Goal: Transaction & Acquisition: Purchase product/service

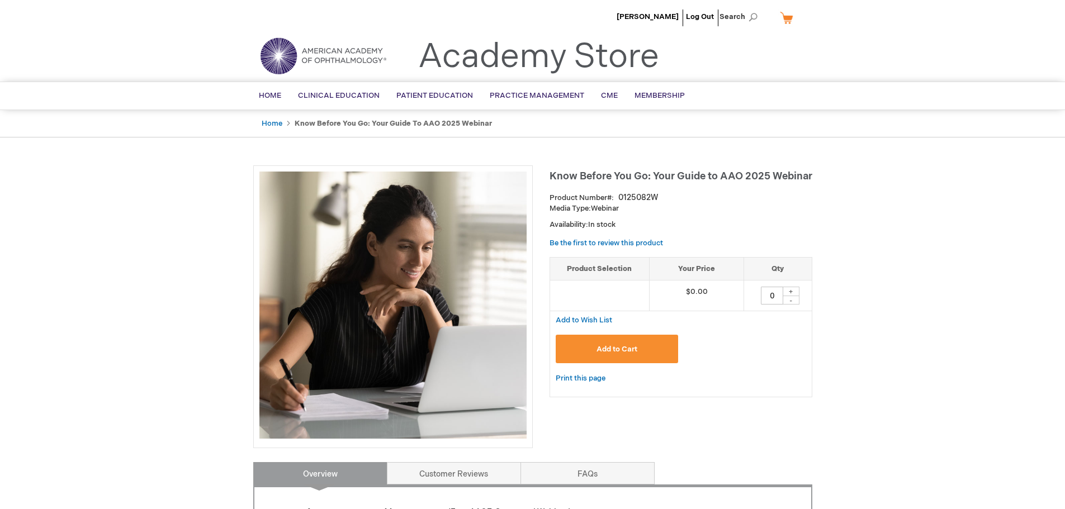
click at [640, 349] on button "Add to Cart" at bounding box center [617, 349] width 123 height 29
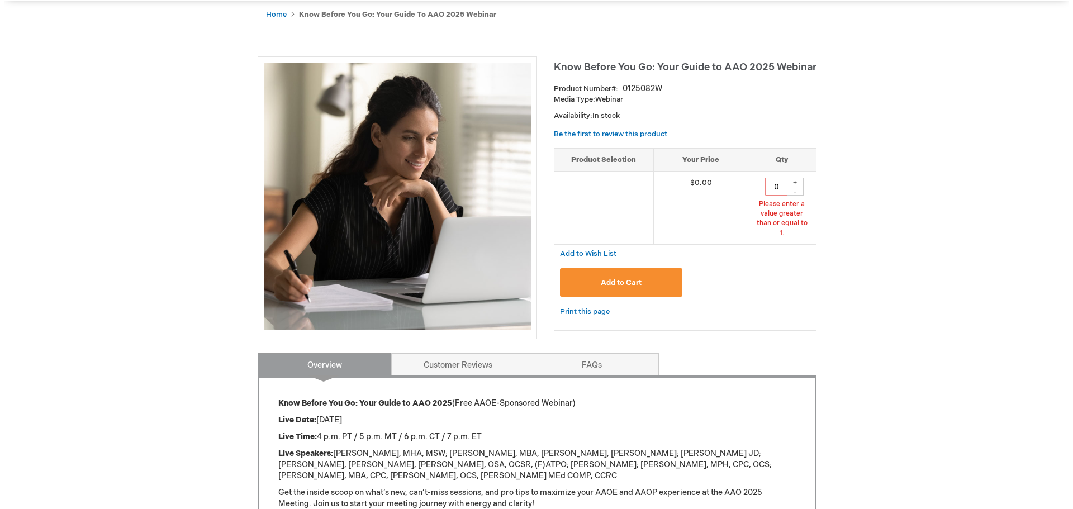
scroll to position [88, 0]
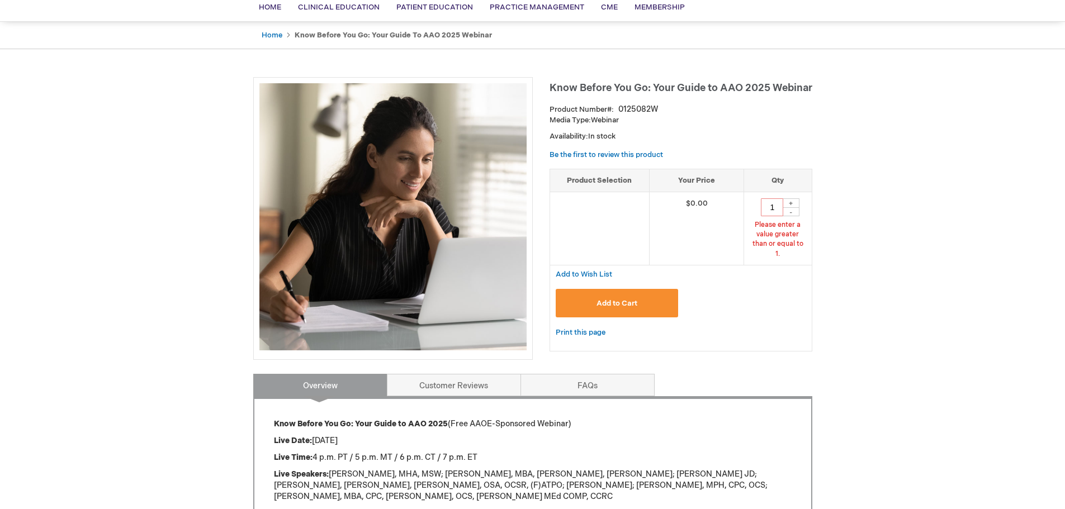
type input "1"
click at [625, 299] on span "Add to Cart" at bounding box center [616, 303] width 41 height 9
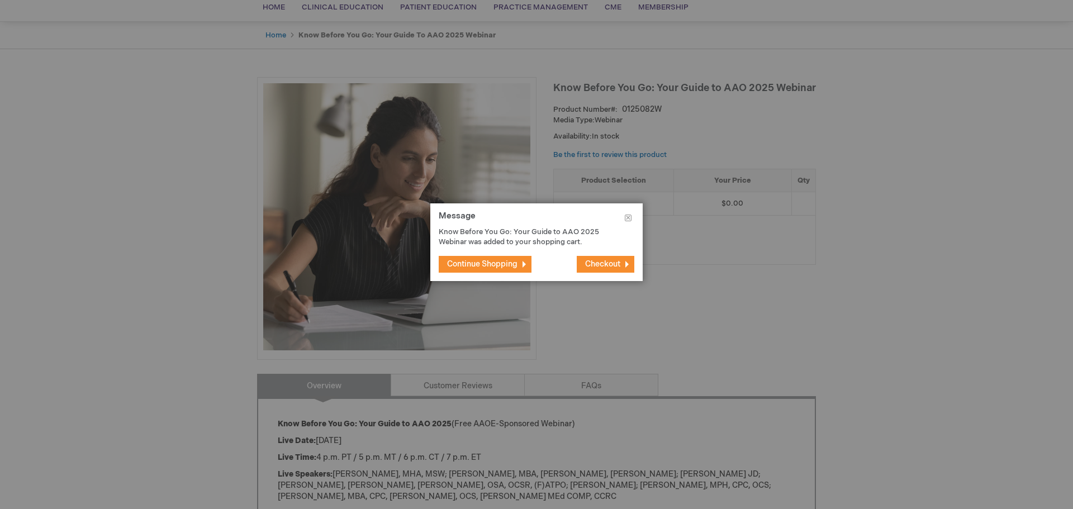
click at [608, 266] on span "Checkout" at bounding box center [602, 264] width 35 height 10
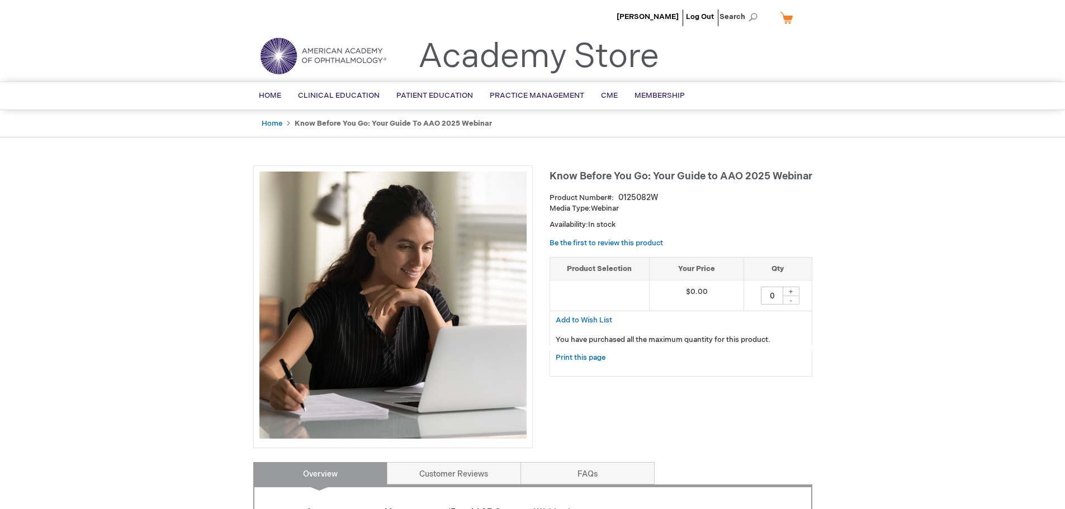
click at [796, 291] on div "+" at bounding box center [791, 292] width 17 height 10
click at [789, 292] on div "+" at bounding box center [791, 292] width 17 height 10
click at [770, 296] on input "0" at bounding box center [772, 296] width 22 height 18
click at [790, 290] on div "+" at bounding box center [791, 292] width 17 height 10
click at [776, 295] on input "0" at bounding box center [772, 296] width 22 height 18
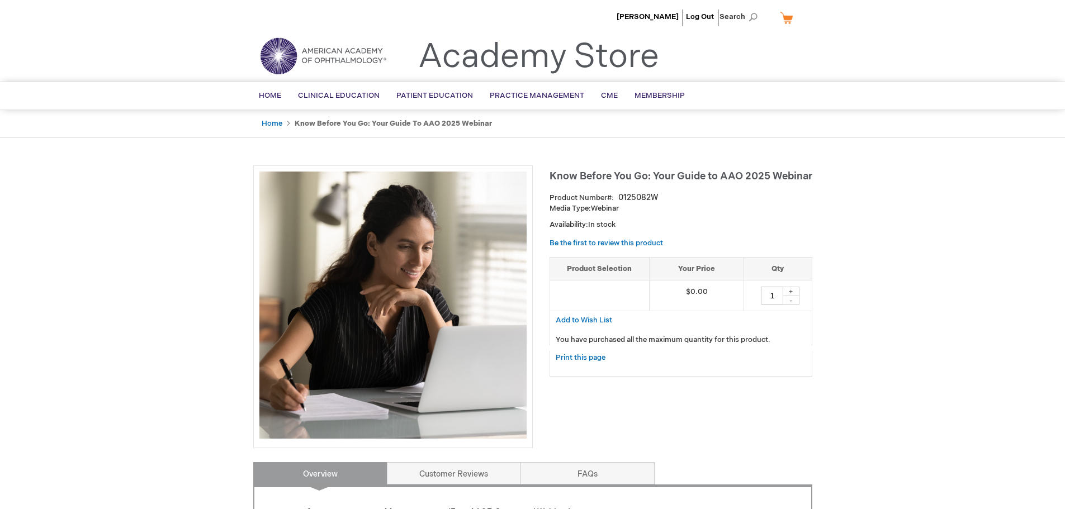
type input "1"
click at [670, 410] on div "Know Before You Go: Your Guide to AAO 2025 Webinar Product Number 0125082W Medi…" at bounding box center [532, 445] width 559 height 560
